Goal: Task Accomplishment & Management: Use online tool/utility

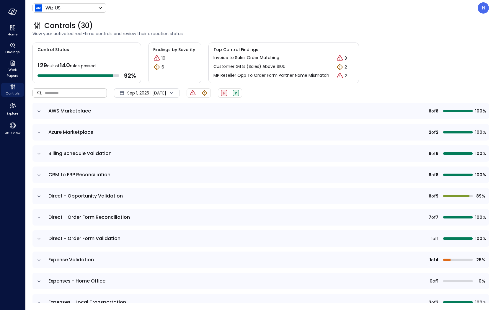
click at [61, 93] on input "text" at bounding box center [76, 93] width 62 height 16
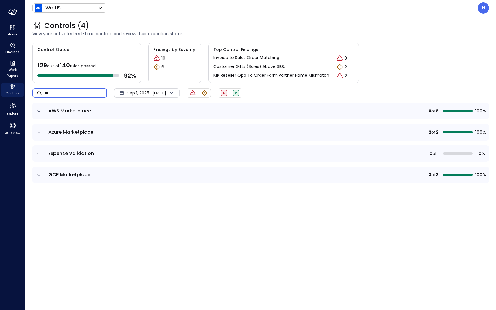
type input "**"
click at [40, 153] on icon "expand row" at bounding box center [39, 154] width 6 height 6
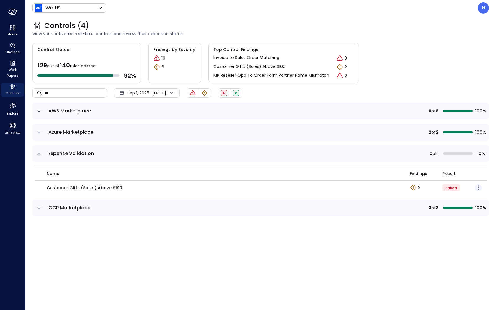
click at [477, 190] on icon "button" at bounding box center [478, 187] width 7 height 7
click at [463, 199] on ul "Edit control" at bounding box center [455, 196] width 39 height 11
click at [449, 193] on p "Edit control" at bounding box center [457, 196] width 23 height 6
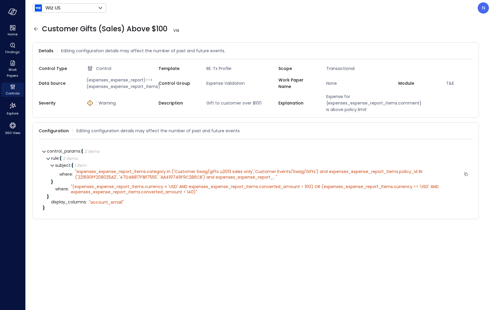
click at [239, 180] on span "expenses_expense_report_items.category in ('Customer Swag/gifts u2013 sales onl…" at bounding box center [249, 174] width 348 height 11
click at [273, 180] on span "..." at bounding box center [274, 177] width 3 height 6
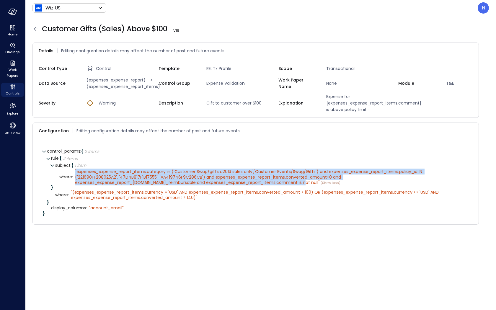
drag, startPoint x: 184, startPoint y: 184, endPoint x: 69, endPoint y: 173, distance: 115.1
click at [69, 173] on div "where : " expenses_expense_report_items.category in ('Customer Swag/gifts u2013…" at bounding box center [263, 177] width 409 height 17
copy div "" expenses_expense_report_items.category in ('Customer Swag/gifts u2013 sales o…"
